Goal: Information Seeking & Learning: Learn about a topic

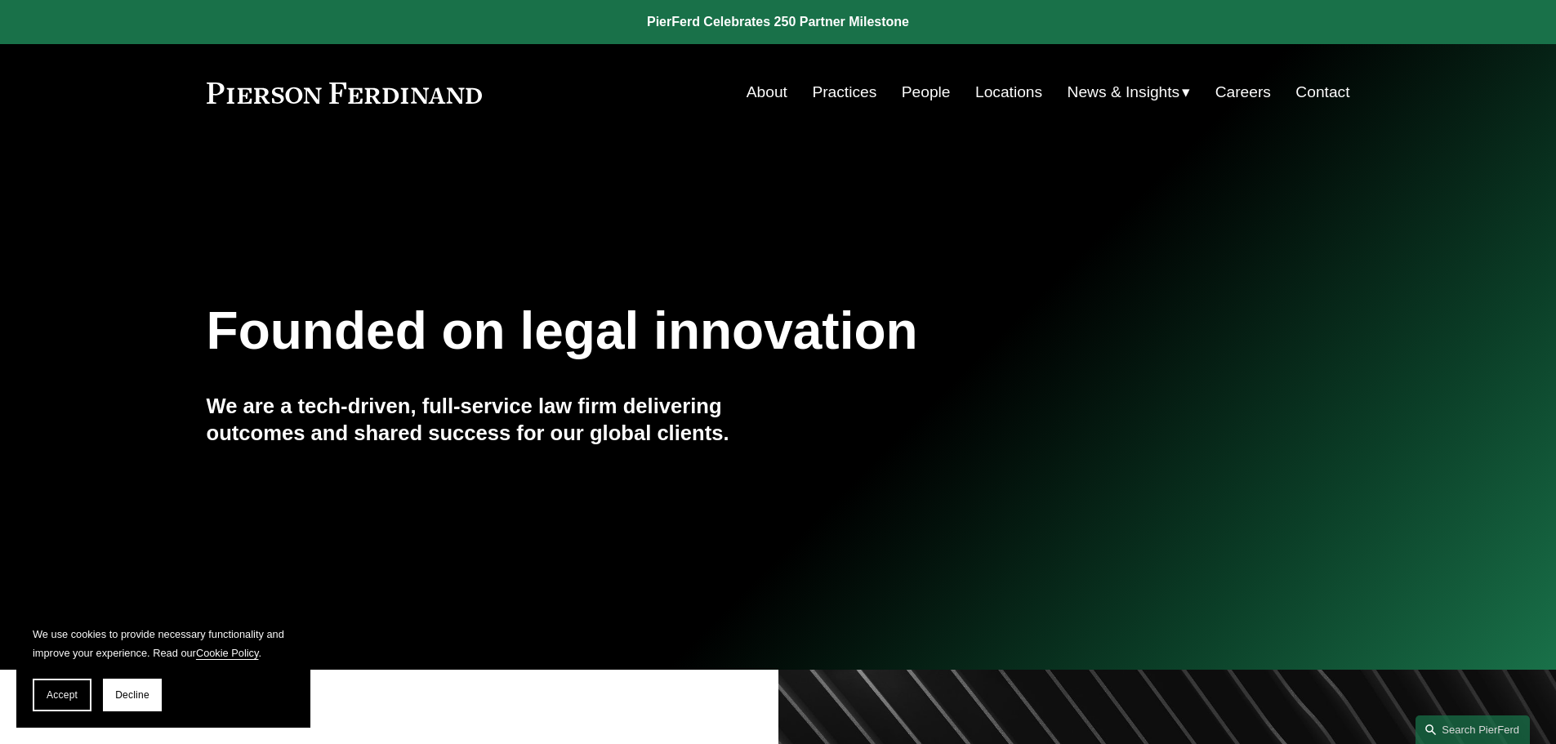
click at [820, 88] on link "Practices" at bounding box center [844, 92] width 65 height 31
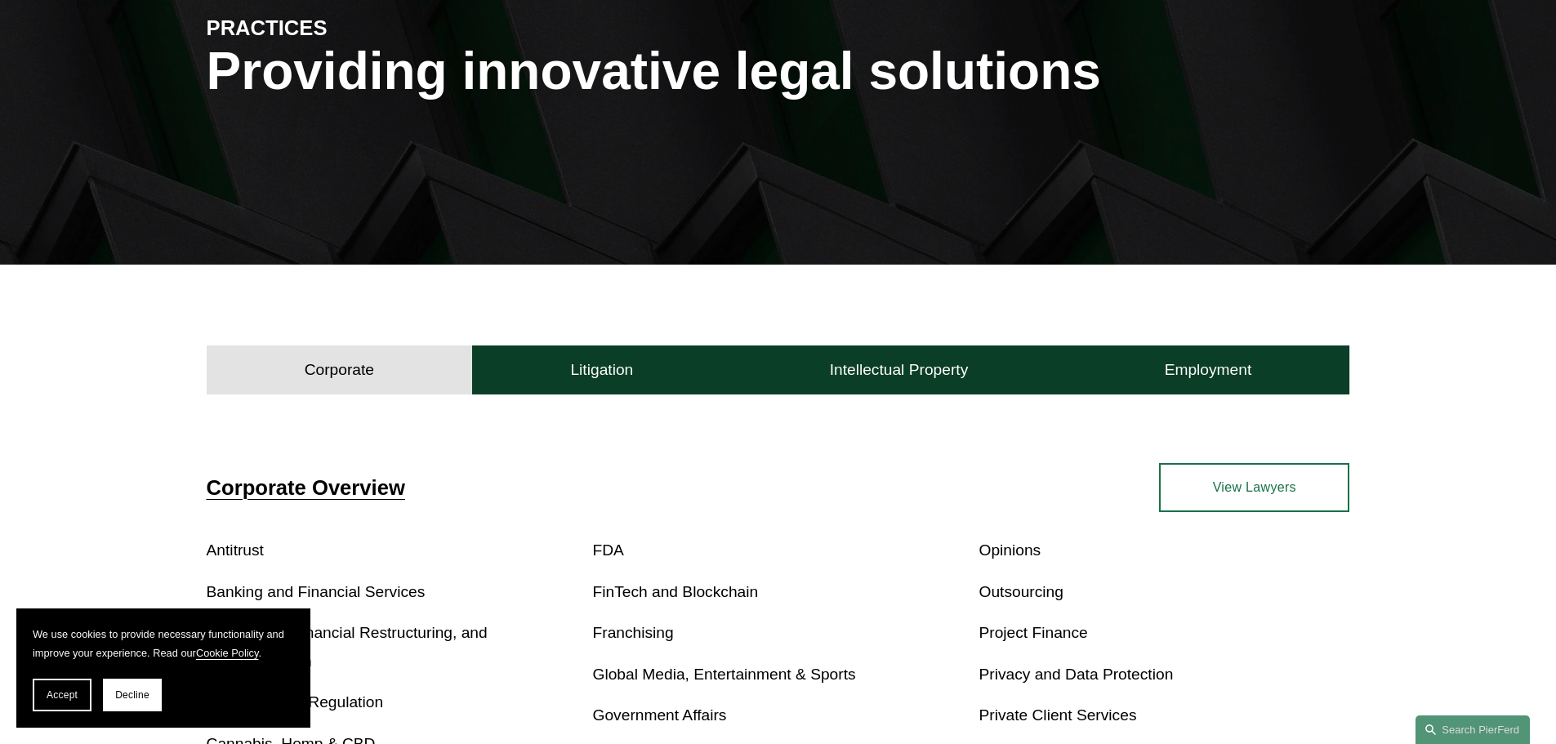
scroll to position [490, 0]
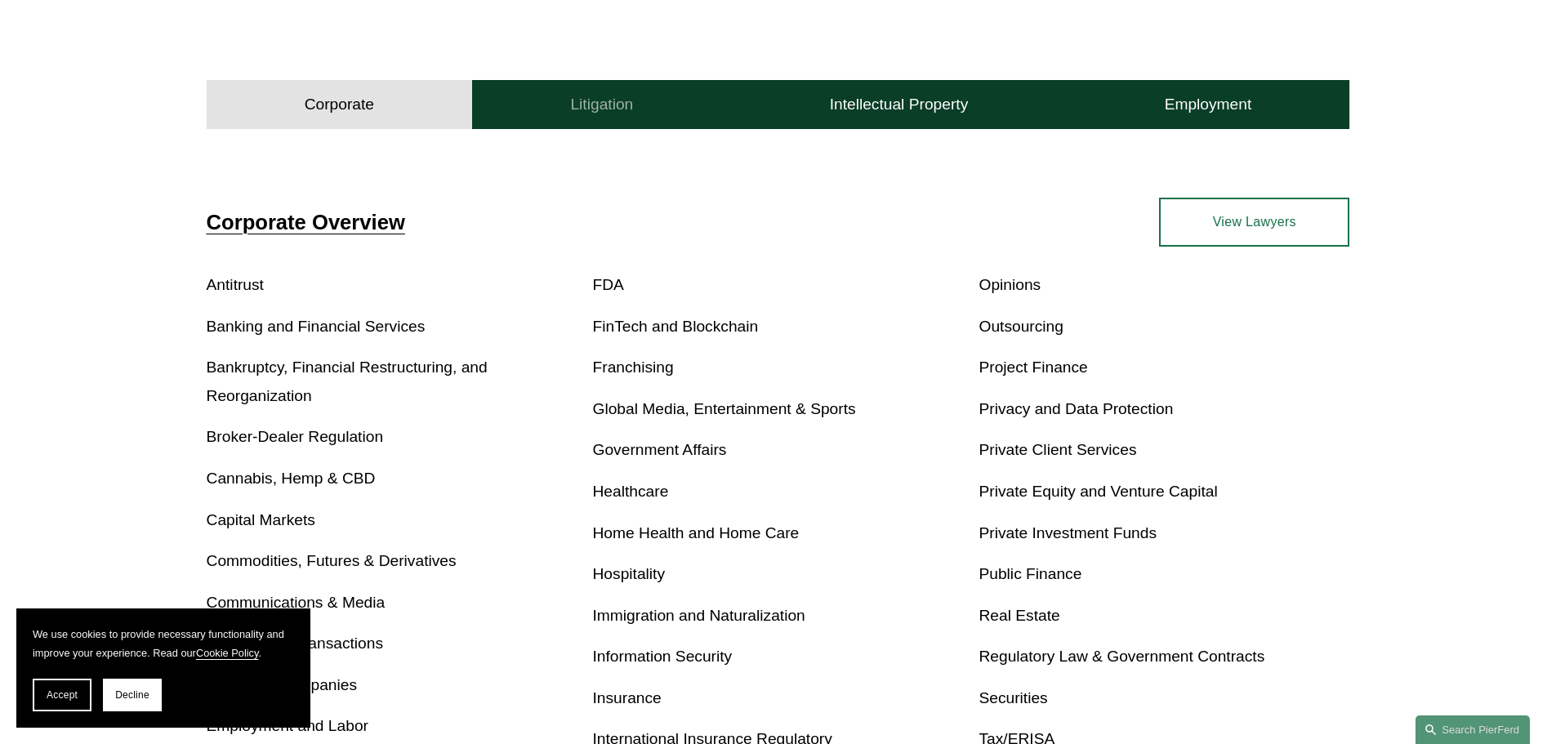
click at [665, 109] on button "Litigation" at bounding box center [601, 104] width 259 height 49
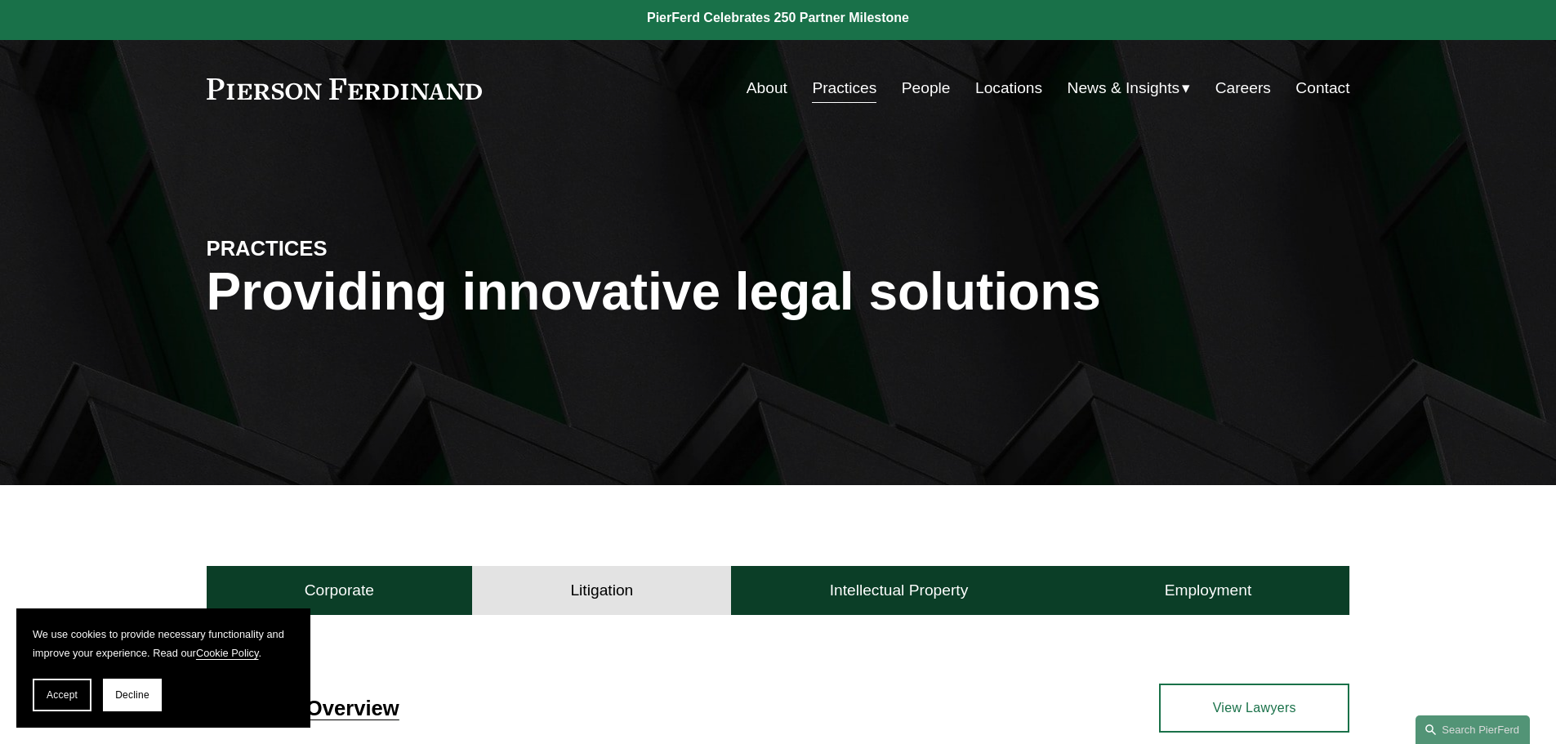
scroll to position [0, 0]
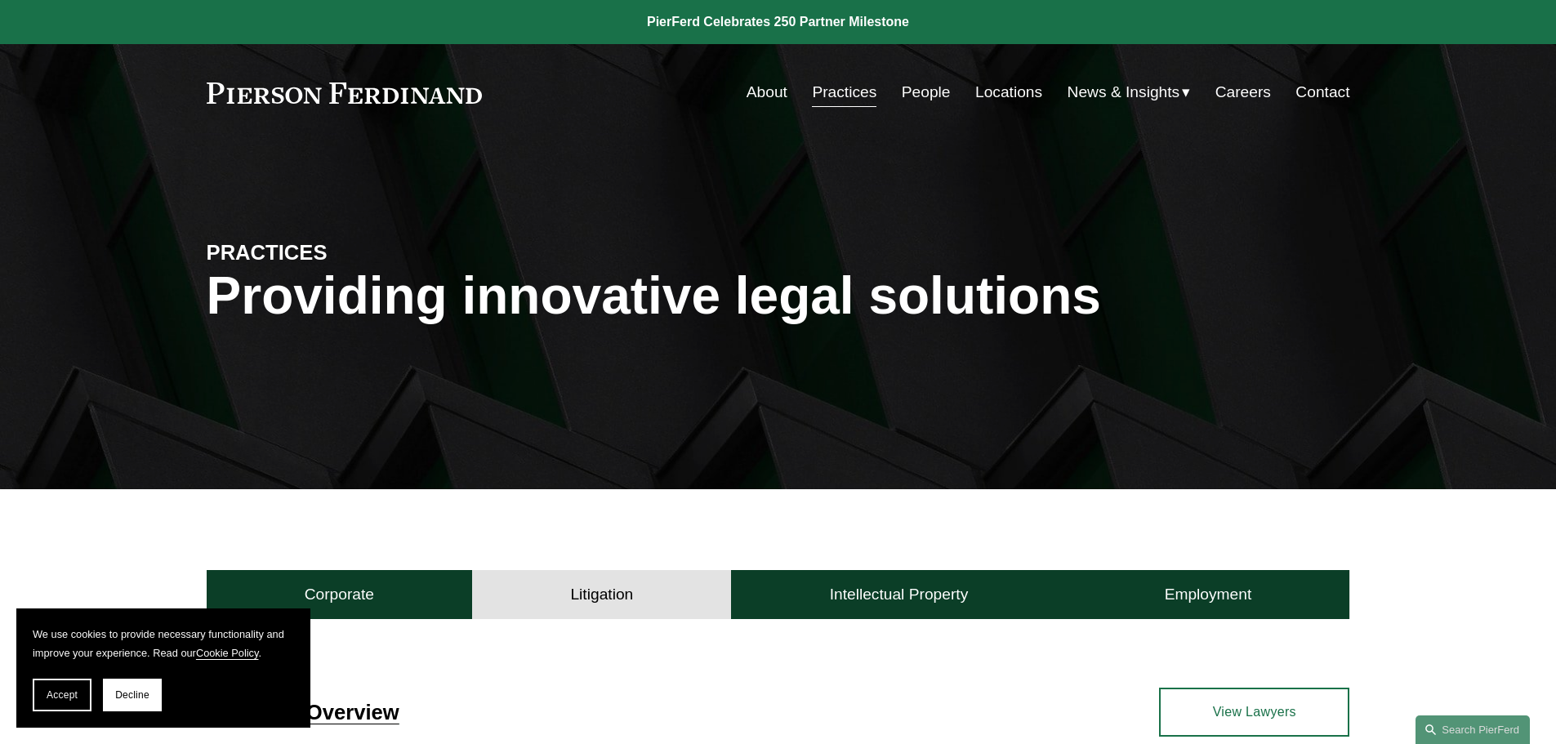
click at [757, 93] on link "About" at bounding box center [767, 92] width 41 height 31
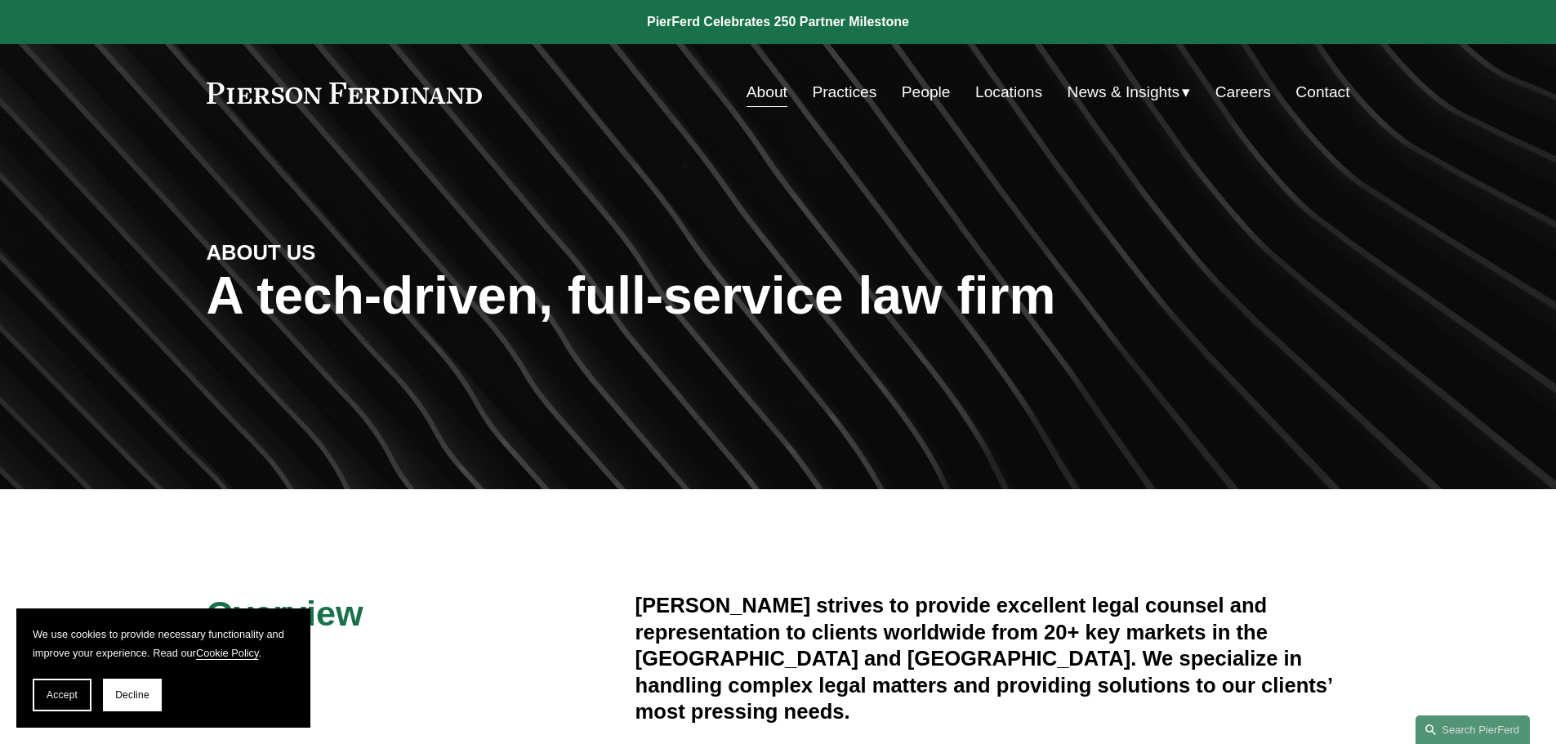
click at [1000, 93] on link "Locations" at bounding box center [1008, 92] width 67 height 31
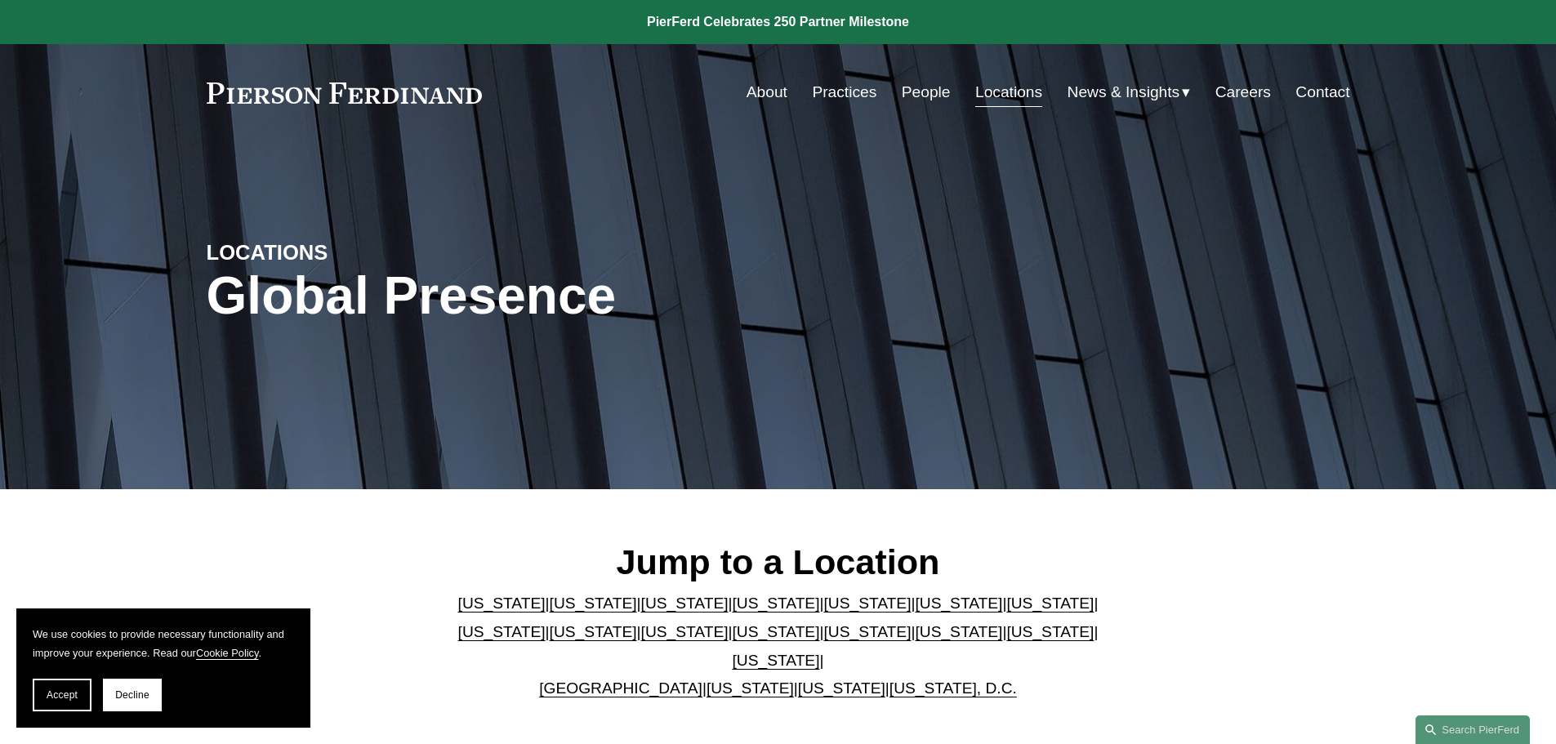
click at [824, 609] on link "Florida" at bounding box center [867, 603] width 87 height 17
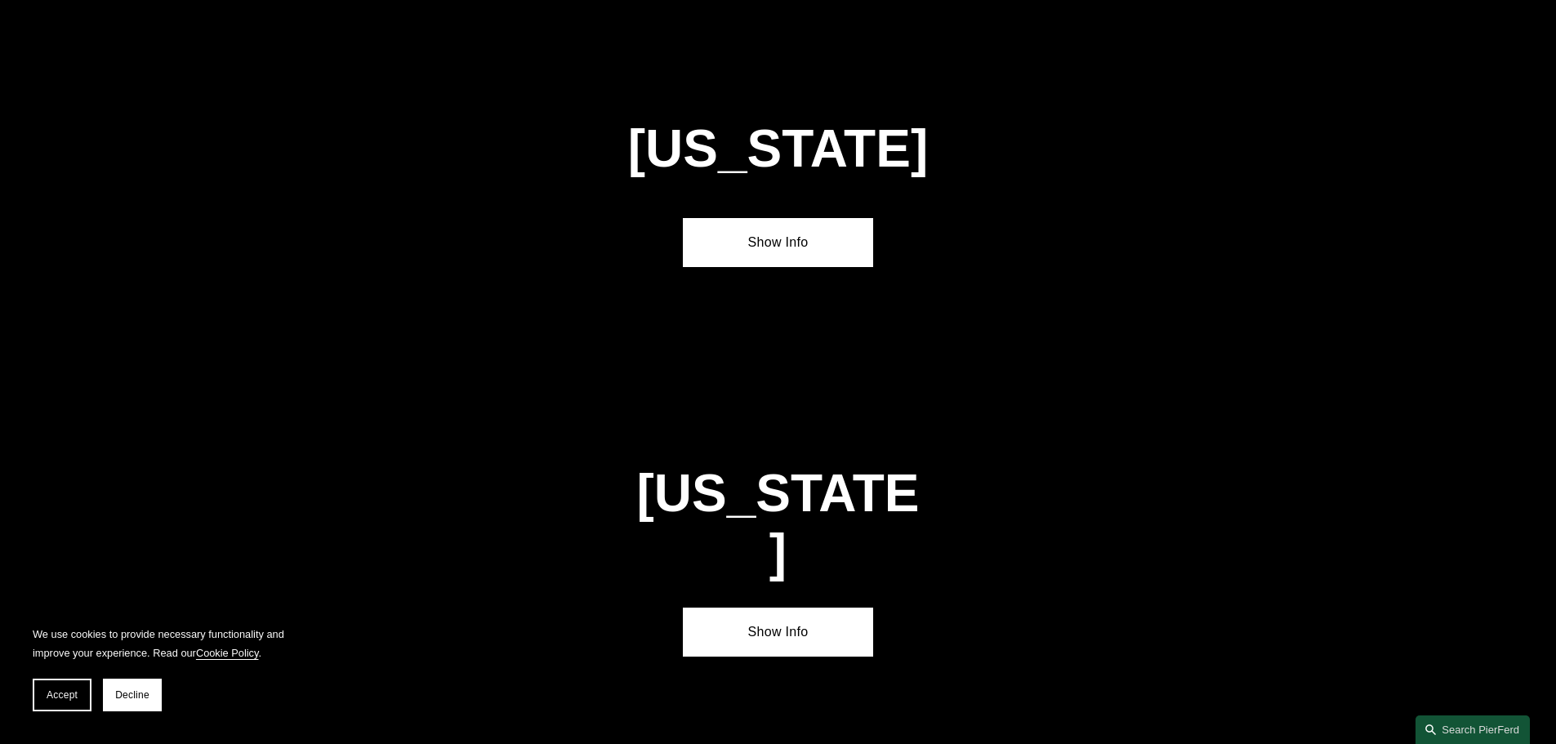
scroll to position [2118, 0]
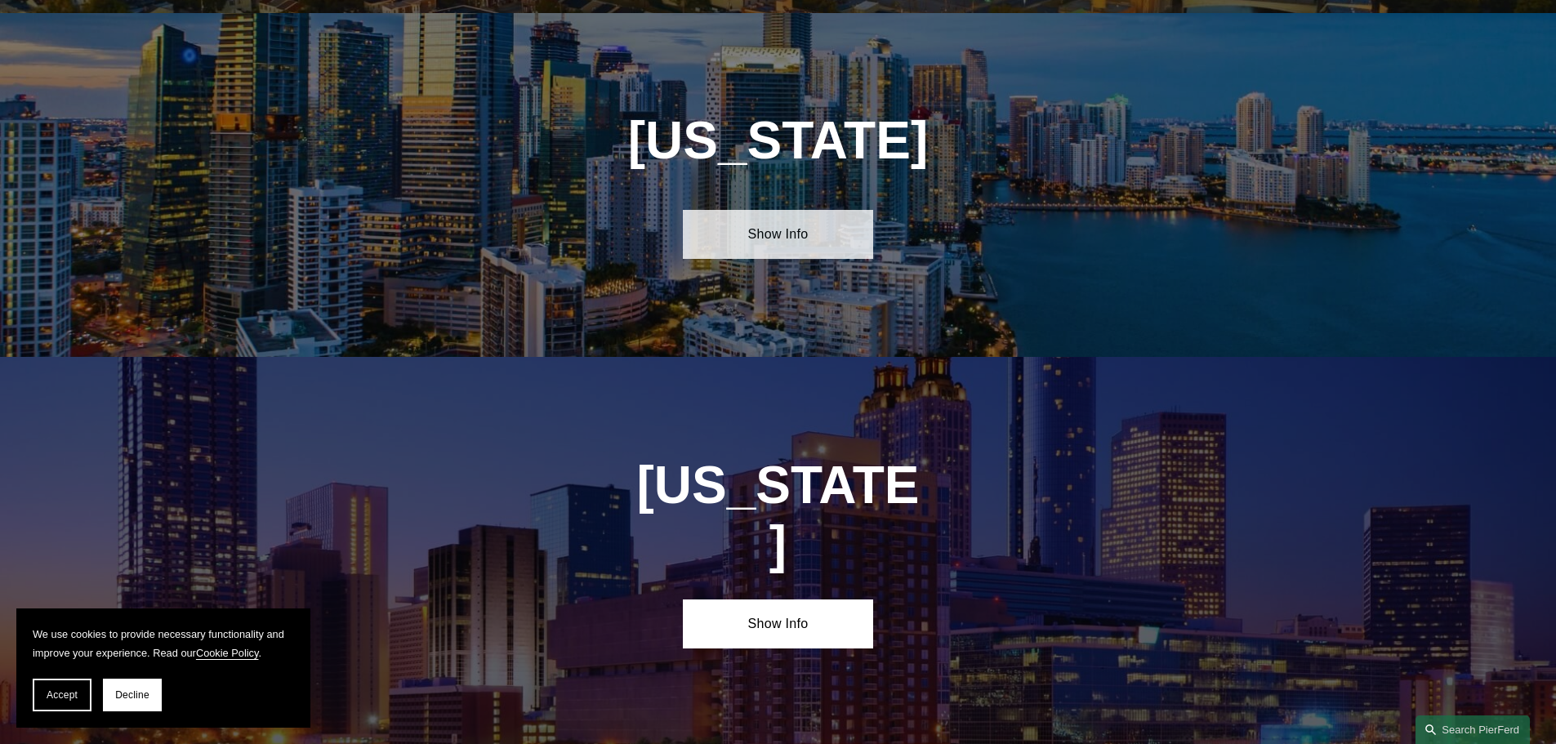
click at [786, 214] on link "Show Info" at bounding box center [778, 234] width 190 height 49
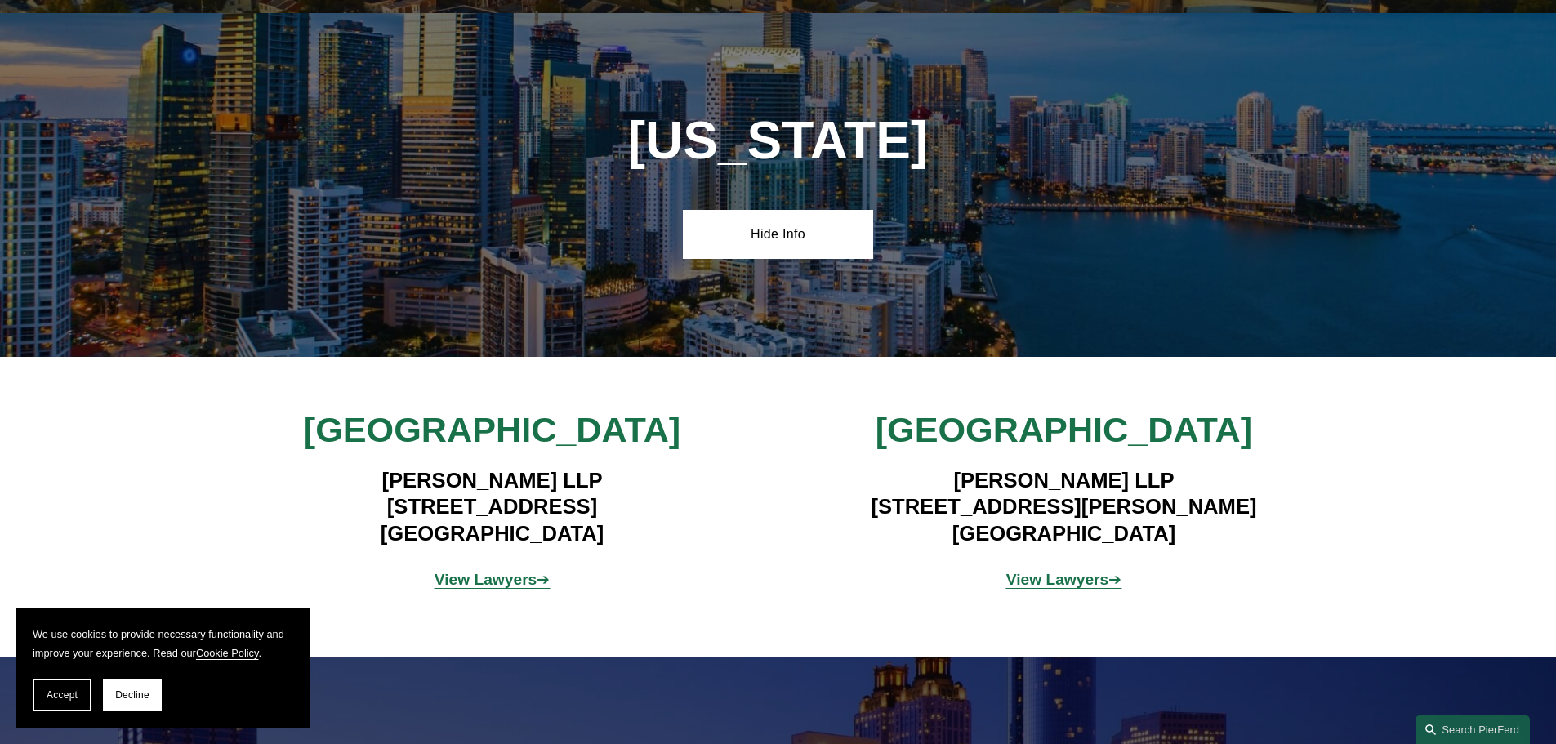
click at [496, 571] on strong "View Lawyers" at bounding box center [486, 579] width 103 height 17
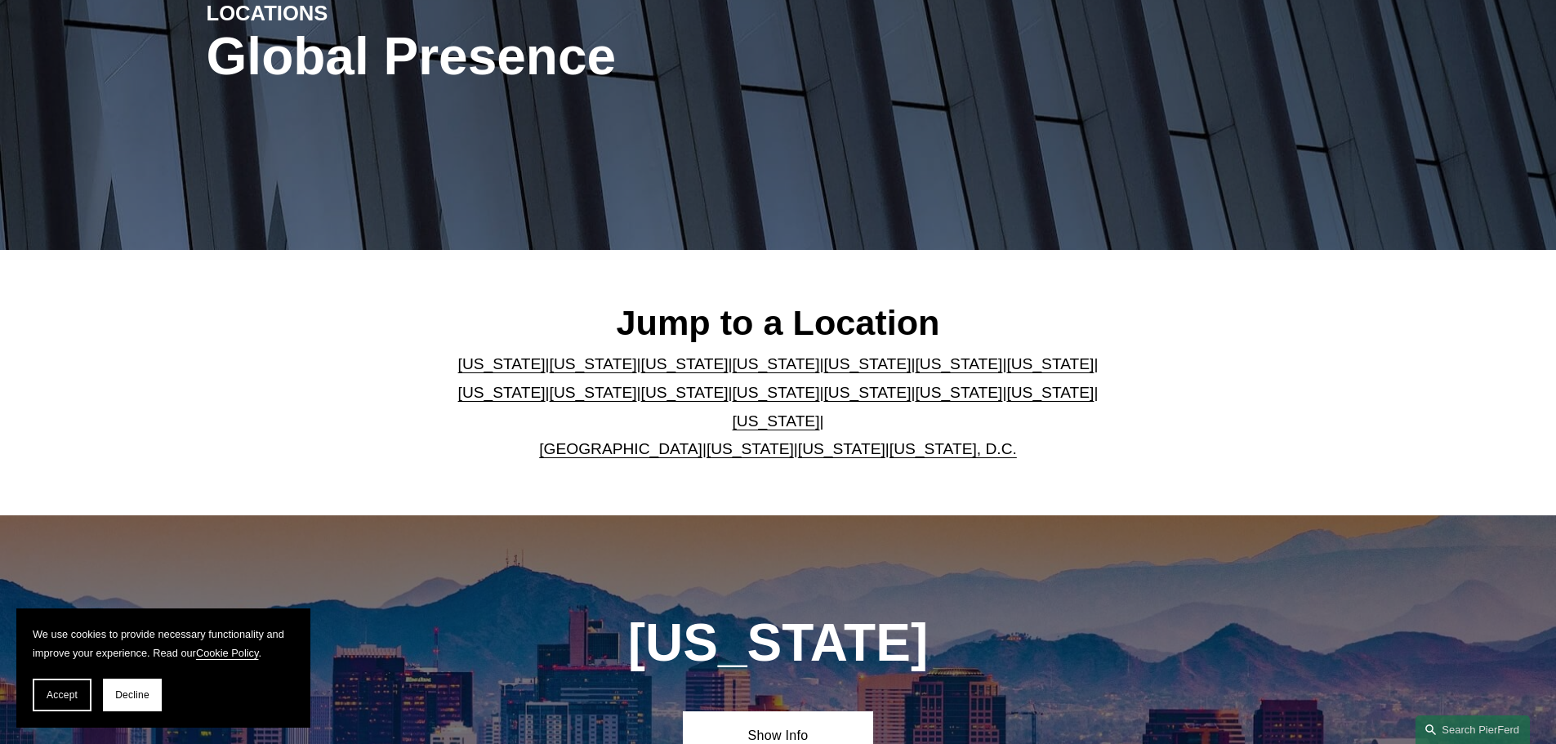
scroll to position [0, 0]
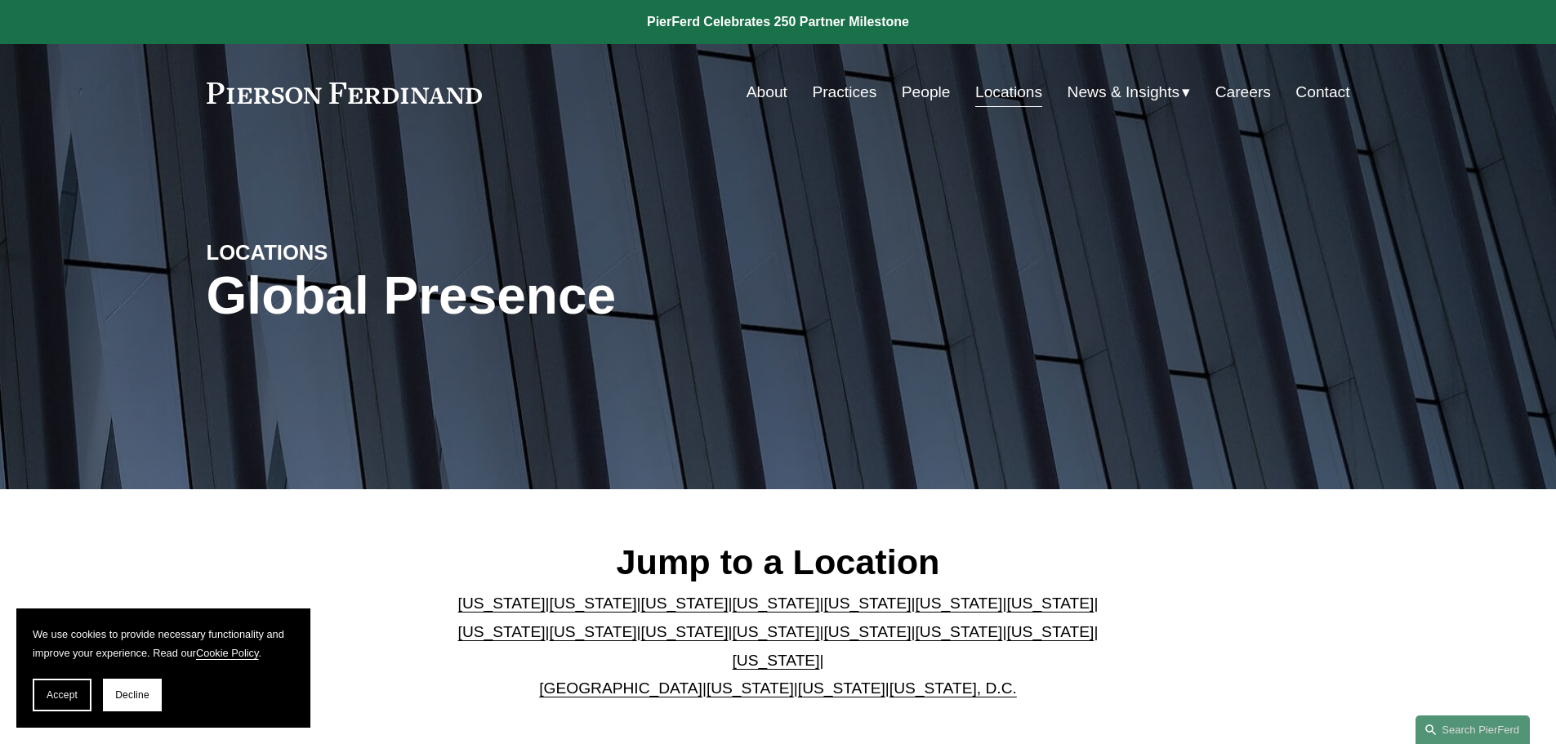
click at [761, 96] on link "About" at bounding box center [767, 92] width 41 height 31
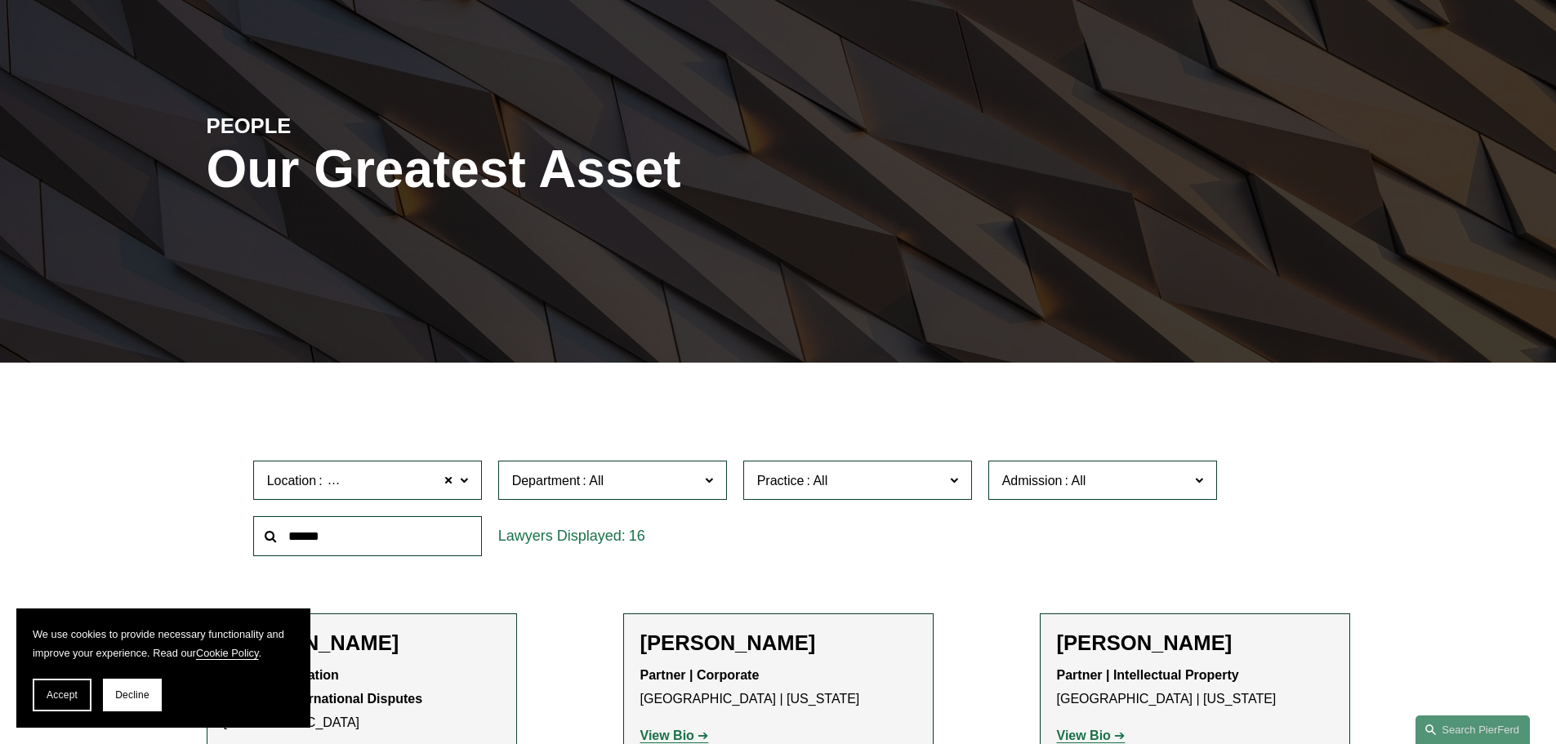
scroll to position [408, 0]
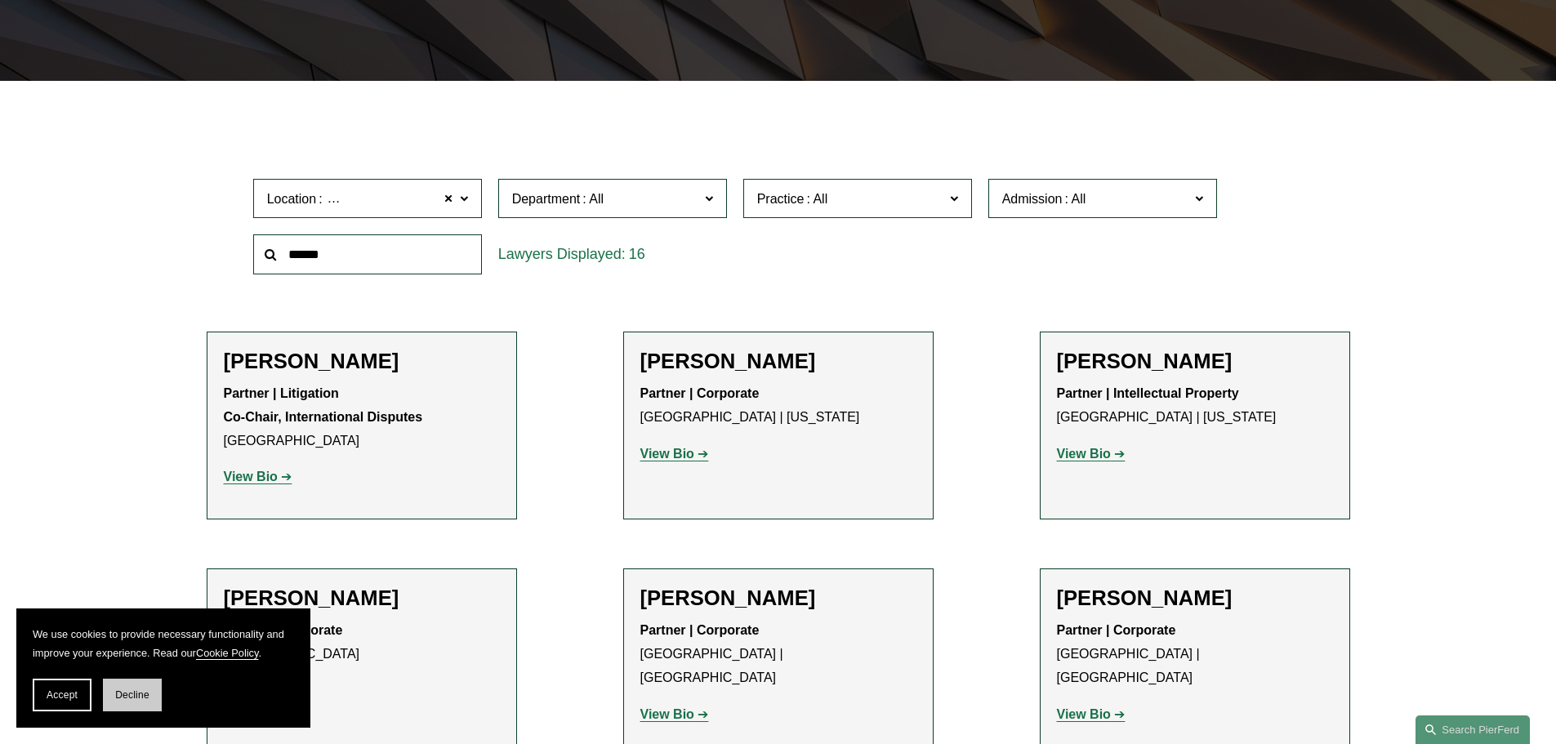
click at [113, 693] on button "Decline" at bounding box center [132, 695] width 59 height 33
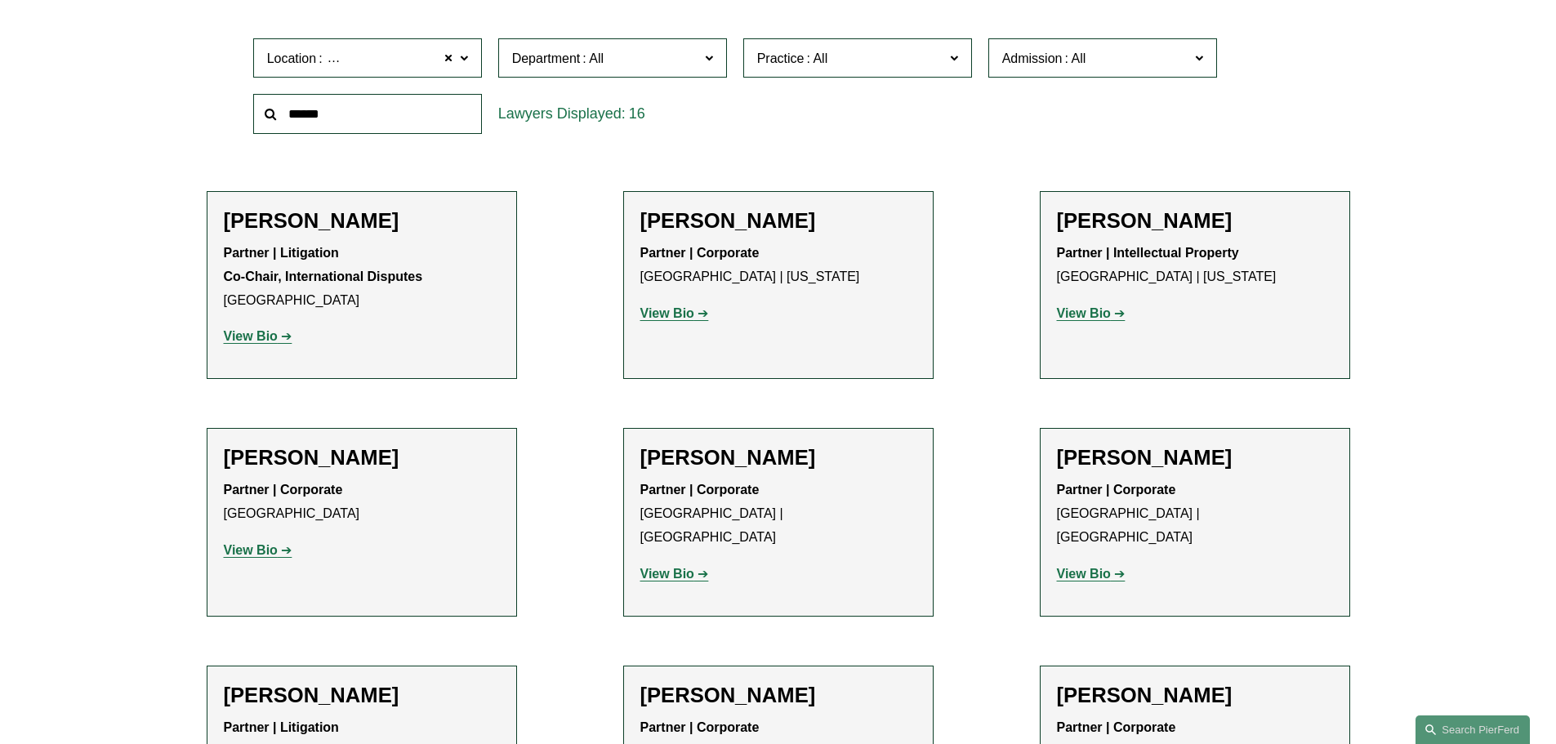
scroll to position [572, 0]
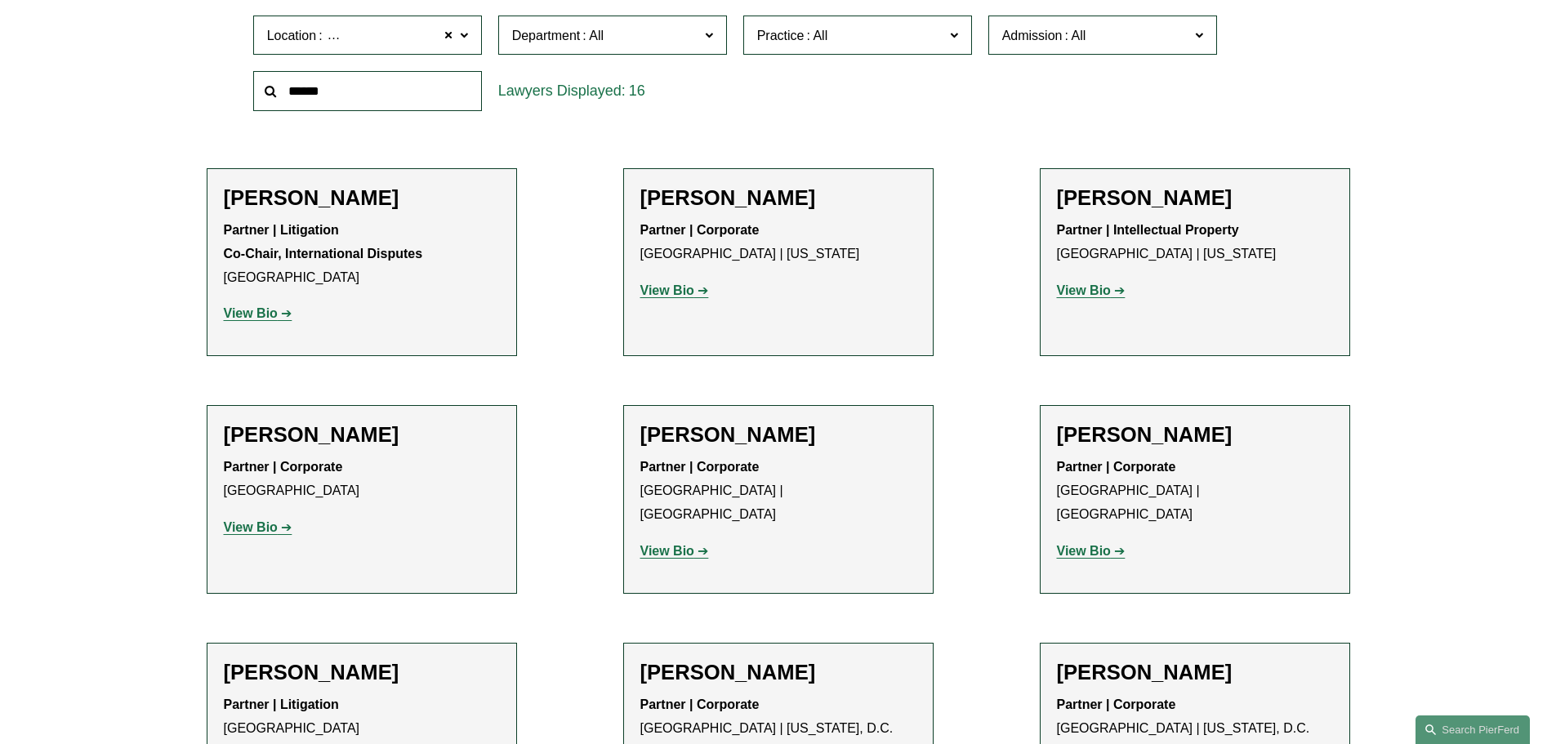
click at [676, 544] on strong "View Bio" at bounding box center [668, 551] width 54 height 14
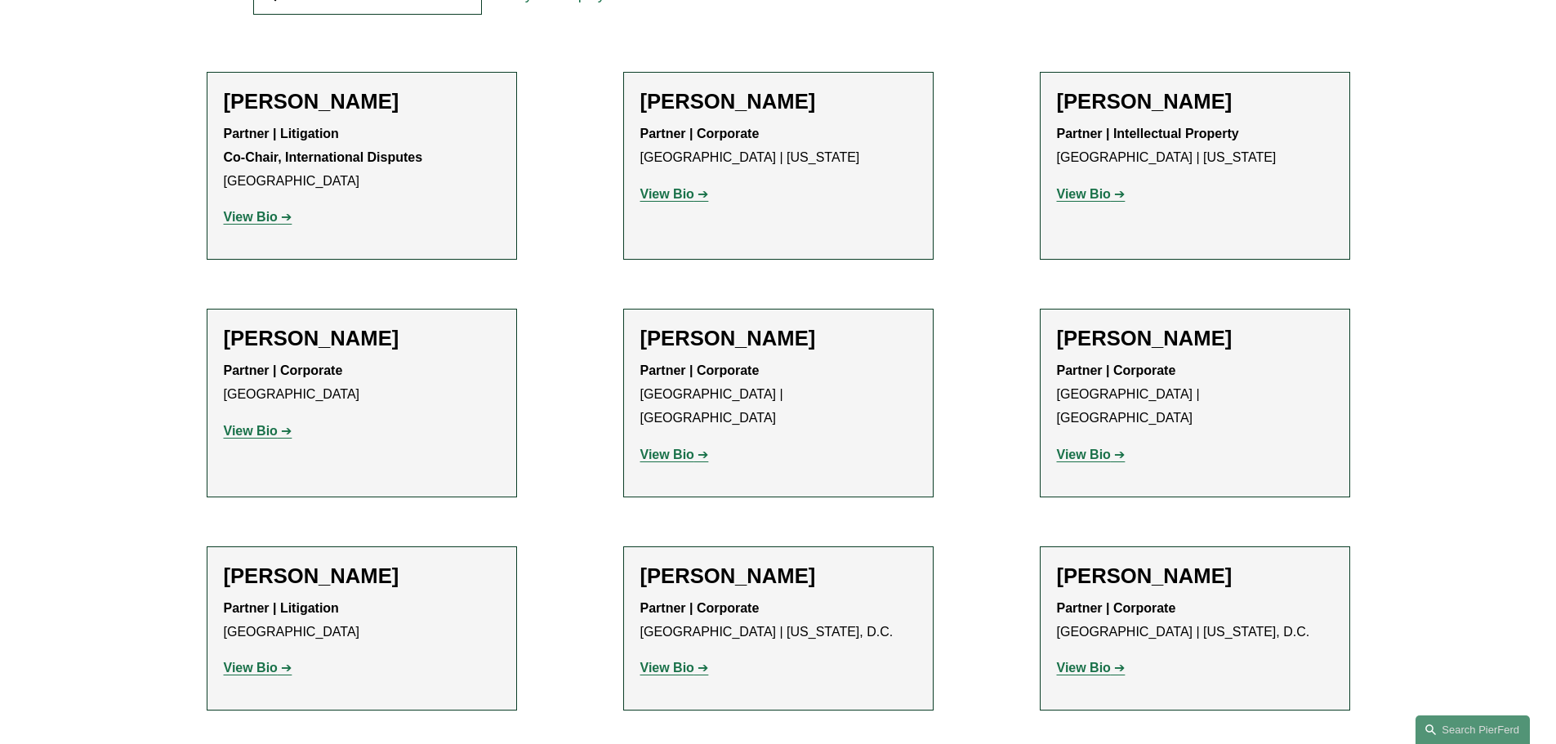
scroll to position [408, 0]
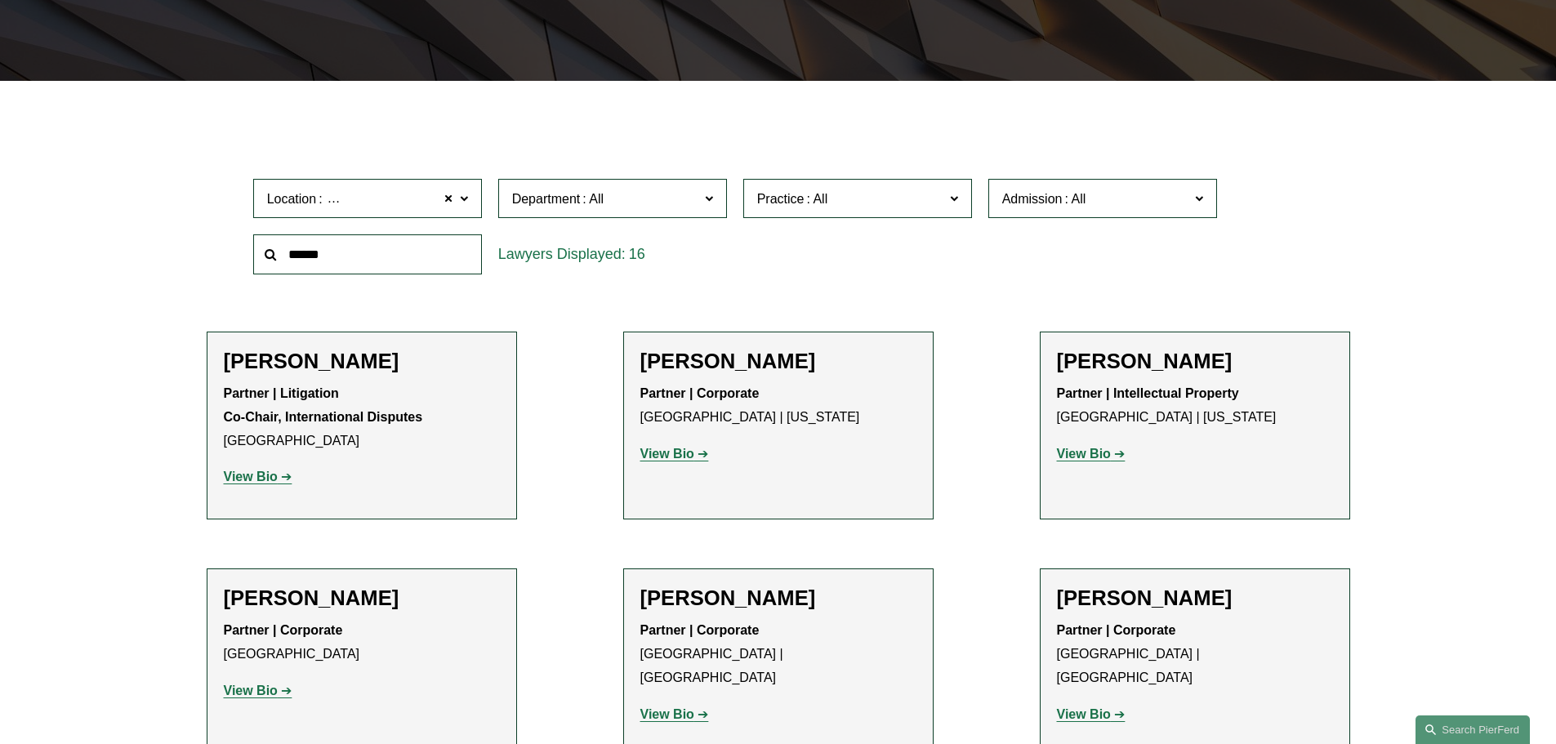
click at [254, 481] on strong "View Bio" at bounding box center [251, 477] width 54 height 14
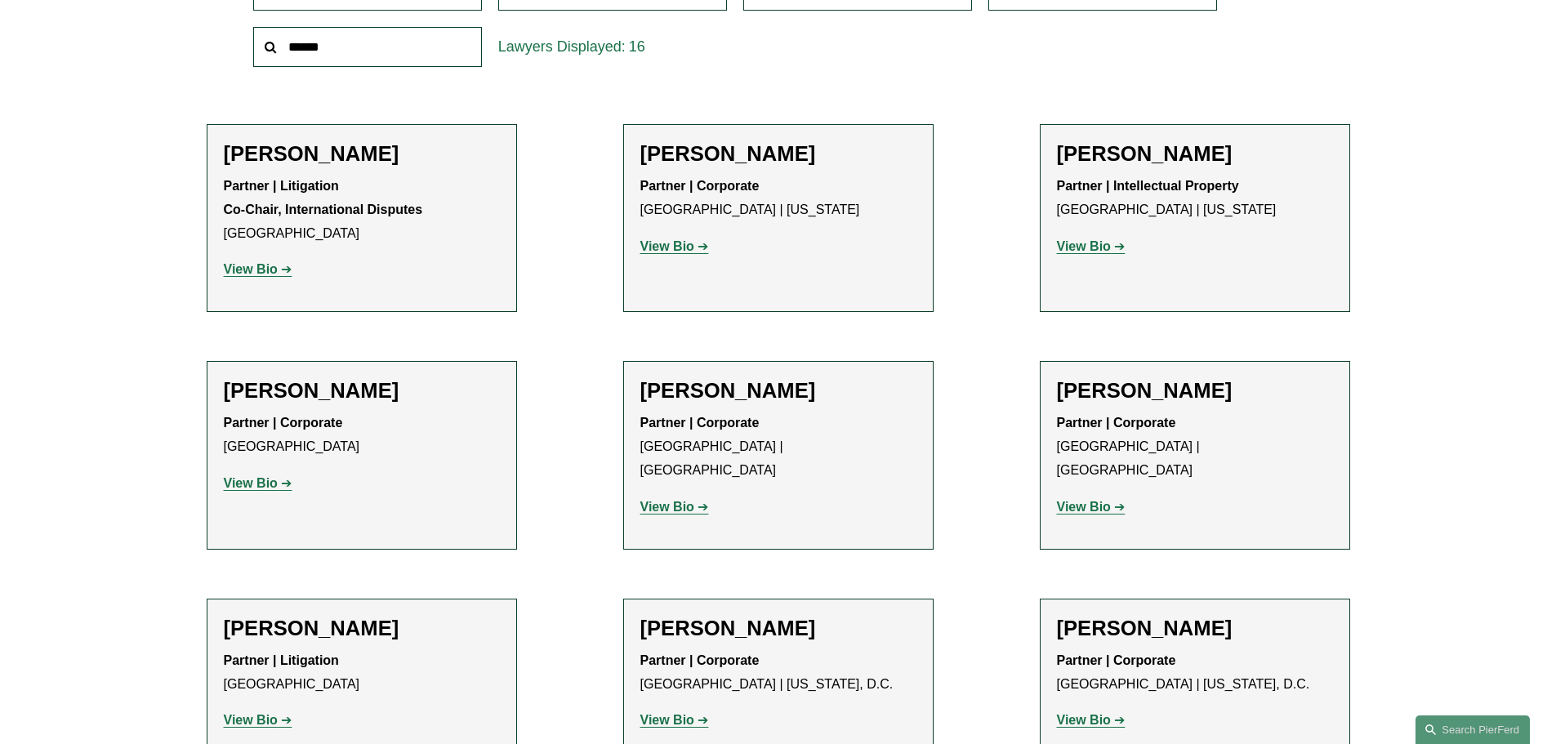
scroll to position [654, 0]
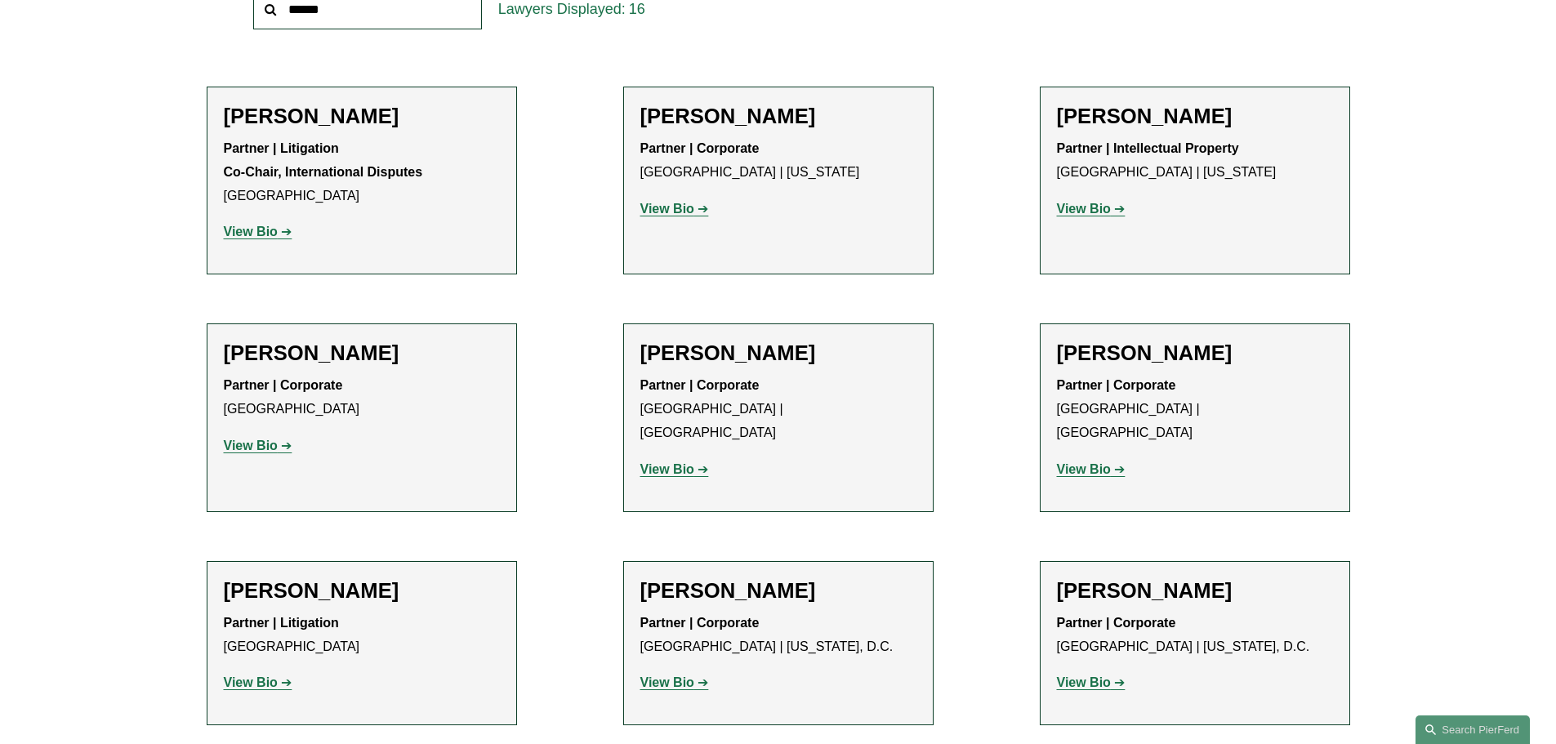
click at [273, 676] on strong "View Bio" at bounding box center [251, 683] width 54 height 14
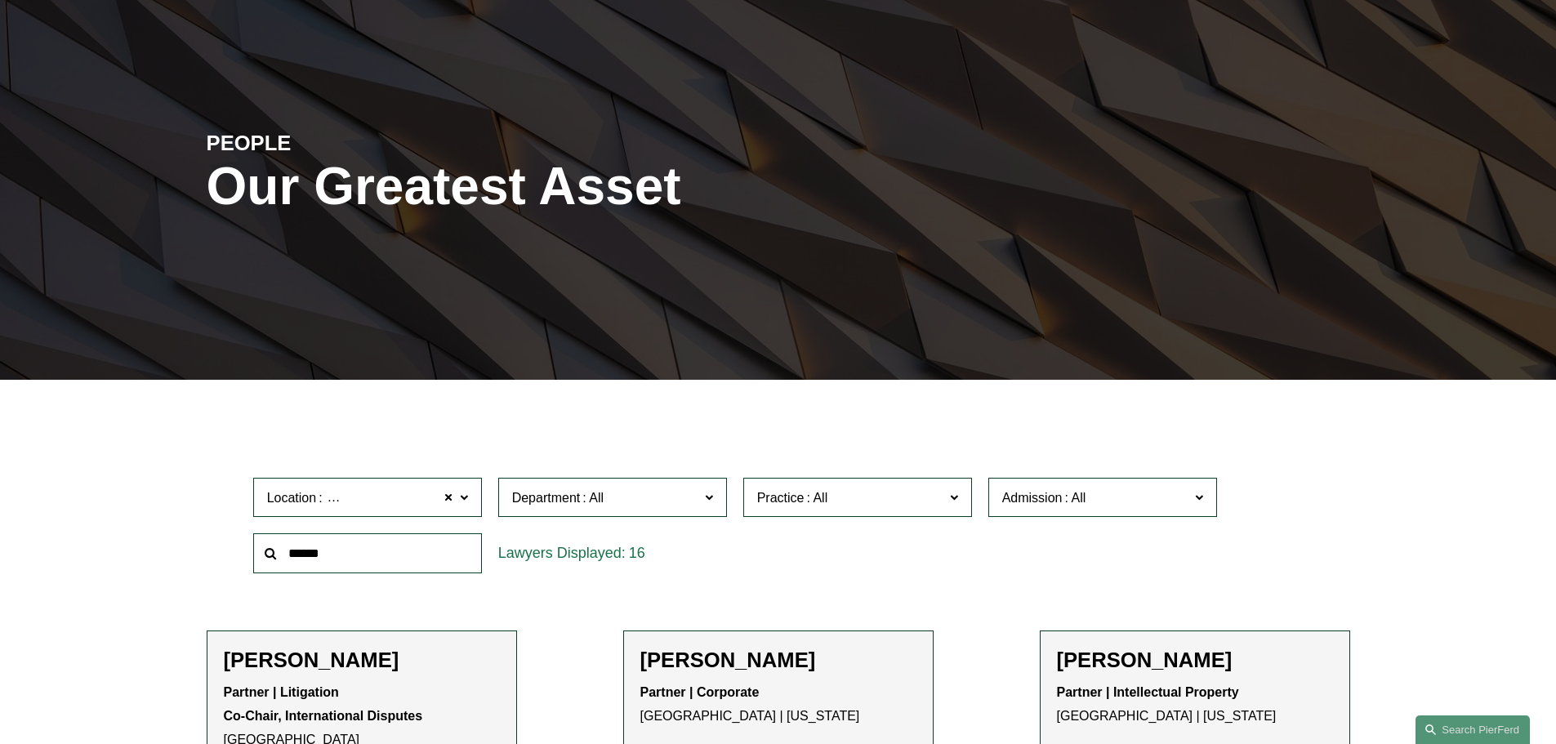
scroll to position [0, 0]
